Goal: Task Accomplishment & Management: Complete application form

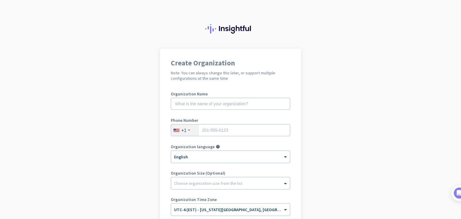
scroll to position [30, 0]
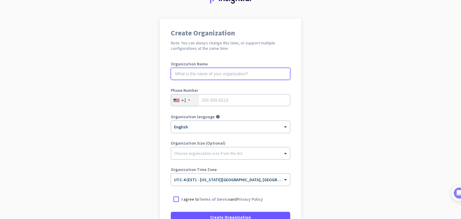
click at [239, 74] on input "text" at bounding box center [230, 74] width 119 height 12
type input "Veintes Tech Pvt Ltd"
click at [181, 98] on div "+1" at bounding box center [183, 100] width 5 height 6
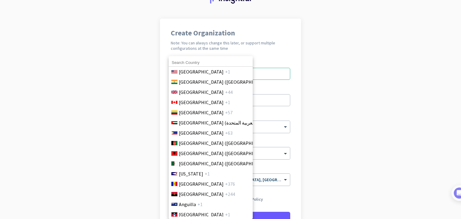
click at [206, 62] on input at bounding box center [211, 63] width 84 height 8
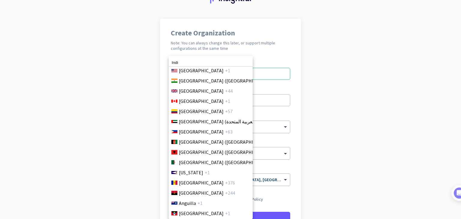
scroll to position [0, 0]
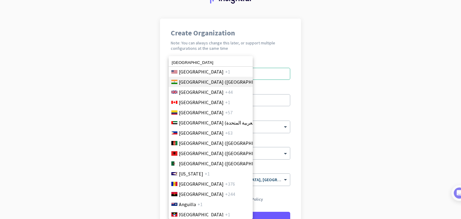
type input "[GEOGRAPHIC_DATA]"
click at [218, 79] on li "[GEOGRAPHIC_DATA] ([GEOGRAPHIC_DATA]) +91" at bounding box center [210, 82] width 84 height 10
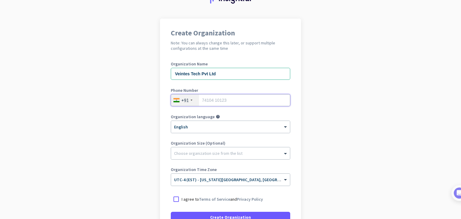
click at [236, 98] on input "tel" at bounding box center [230, 100] width 119 height 12
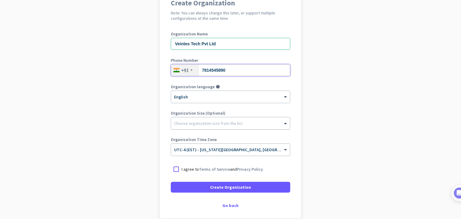
type input "7814545890"
click at [218, 123] on div at bounding box center [230, 122] width 119 height 6
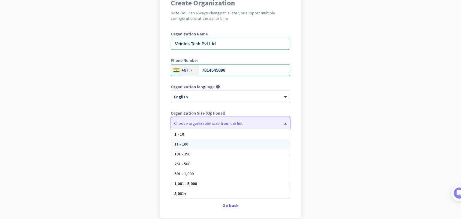
click at [206, 139] on div "11 - 100" at bounding box center [230, 144] width 118 height 10
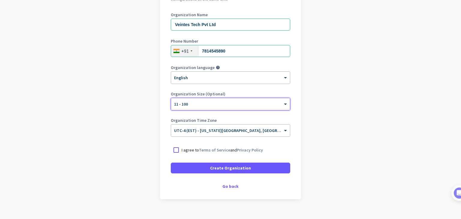
scroll to position [89, 0]
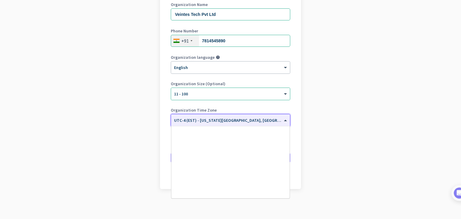
click at [224, 124] on div "× UTC-4 (EST) - [US_STATE][GEOGRAPHIC_DATA], [GEOGRAPHIC_DATA], [GEOGRAPHIC_DAT…" at bounding box center [230, 120] width 119 height 12
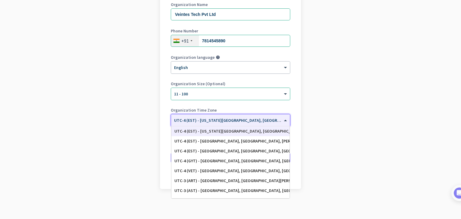
type input "i"
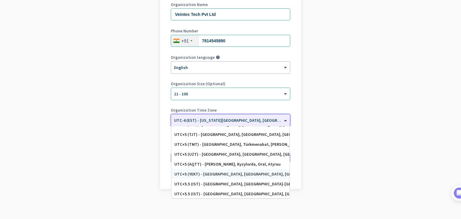
scroll to position [2375, 0]
click at [219, 165] on div "UTC+5.5 (IST) - [GEOGRAPHIC_DATA], [GEOGRAPHIC_DATA], [GEOGRAPHIC_DATA], [GEOGR…" at bounding box center [230, 164] width 112 height 5
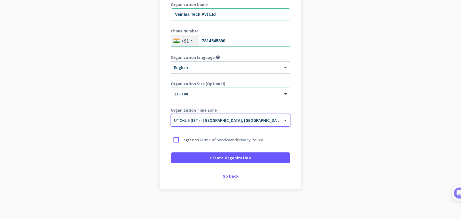
click at [309, 142] on app-onboarding-organization "Create Organization Note: You can always change this later, or support multiple…" at bounding box center [230, 89] width 461 height 260
click at [171, 141] on div at bounding box center [176, 140] width 11 height 11
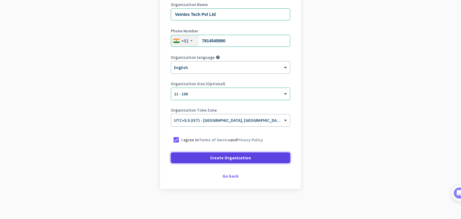
click at [201, 156] on span at bounding box center [230, 158] width 119 height 14
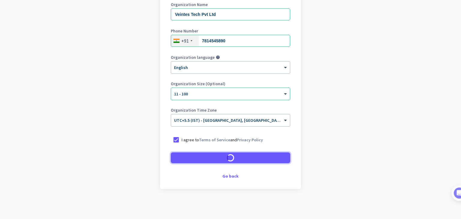
scroll to position [71, 0]
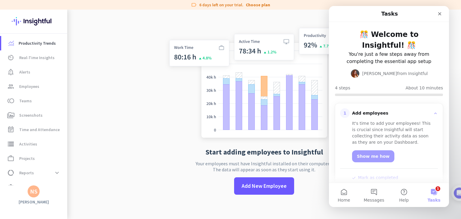
scroll to position [10, 0]
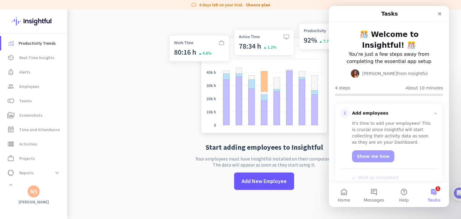
click at [135, 95] on app-no-employees "Start adding employees to Insightful Your employees must have Insightful instal…" at bounding box center [264, 109] width 394 height 219
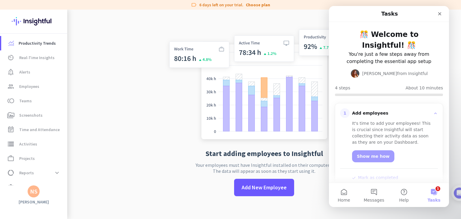
scroll to position [0, 0]
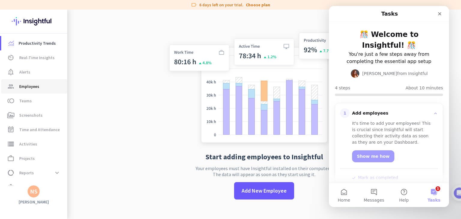
click at [34, 87] on span "Employees" at bounding box center [29, 86] width 20 height 7
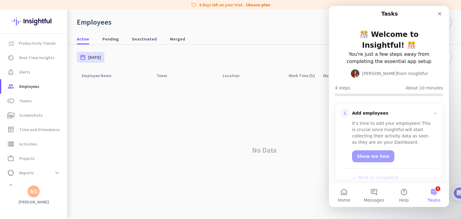
click at [237, 147] on div "No Data" at bounding box center [264, 150] width 375 height 138
click at [442, 16] on icon "Close" at bounding box center [439, 13] width 5 height 5
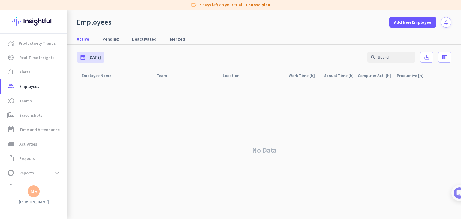
click at [244, 132] on div "No Data" at bounding box center [264, 150] width 375 height 138
click at [418, 20] on span "Add New Employee" at bounding box center [412, 22] width 37 height 6
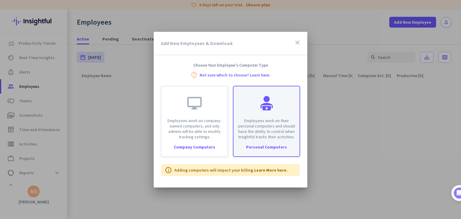
click at [277, 131] on p "Employees work on their personal computers and should have the ability to contr…" at bounding box center [266, 129] width 59 height 22
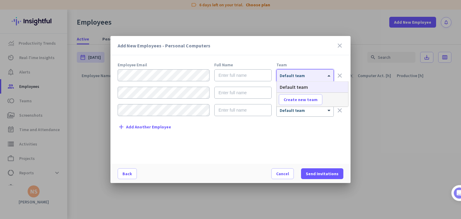
click at [293, 77] on span "Default team" at bounding box center [292, 75] width 25 height 5
click at [239, 136] on div "Employee Email Full Name Team × Default team clear × Default team clear × Defau…" at bounding box center [233, 110] width 231 height 95
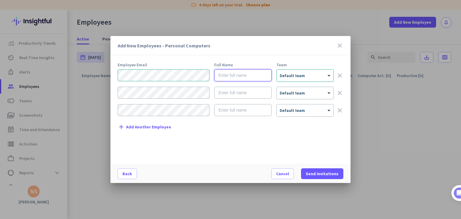
click at [235, 77] on input "text" at bounding box center [242, 75] width 57 height 12
type input "[PERSON_NAME]"
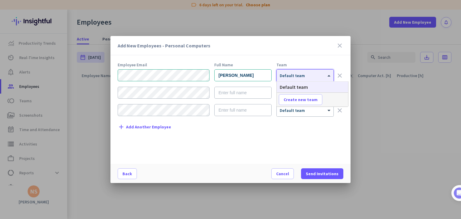
click at [297, 76] on div at bounding box center [305, 73] width 57 height 5
click at [295, 98] on span "Create new team" at bounding box center [301, 100] width 34 height 6
click at [307, 100] on input "text" at bounding box center [301, 99] width 44 height 11
type input "CDS"
click at [303, 137] on div "Employee Email Full Name Team [PERSON_NAME] × Default team clear × Default team…" at bounding box center [233, 110] width 231 height 95
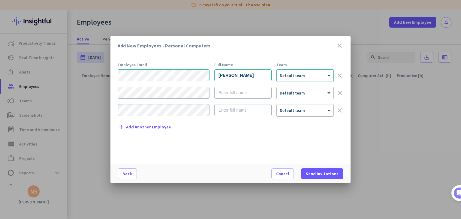
click at [319, 78] on div "× Default team" at bounding box center [305, 76] width 57 height 12
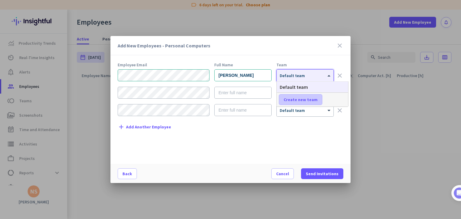
click at [304, 100] on span "Create new team" at bounding box center [301, 100] width 34 height 6
click at [304, 100] on input "text" at bounding box center [301, 99] width 44 height 11
type input "CDS"
click at [337, 101] on span "Save" at bounding box center [336, 99] width 9 height 5
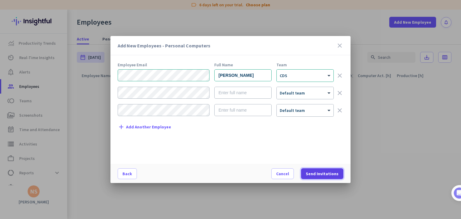
click at [316, 171] on span "Send Invitations" at bounding box center [322, 174] width 33 height 6
